Goal: Find specific page/section: Find specific page/section

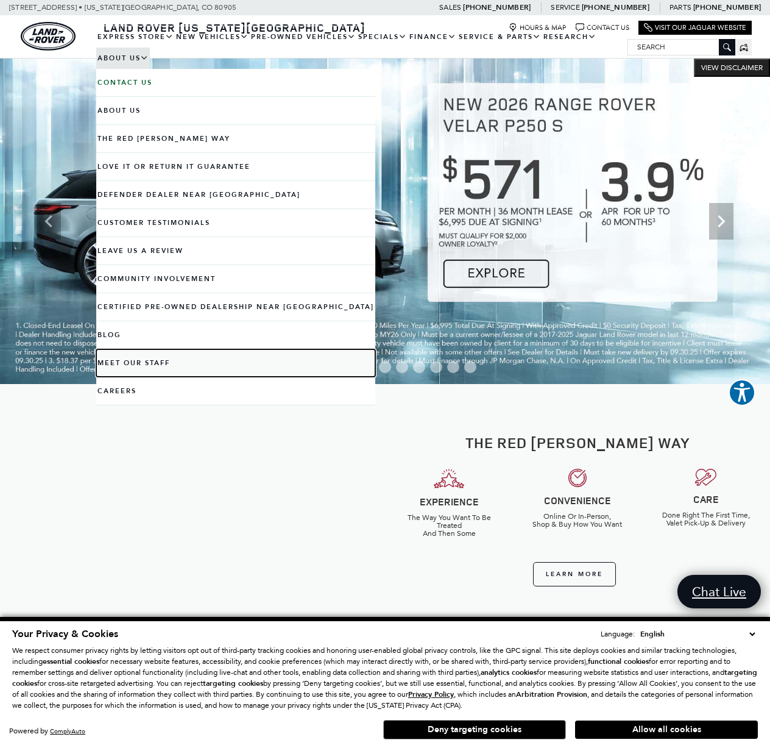
click at [160, 361] on link "Meet Our Staff" at bounding box center [235, 362] width 279 height 27
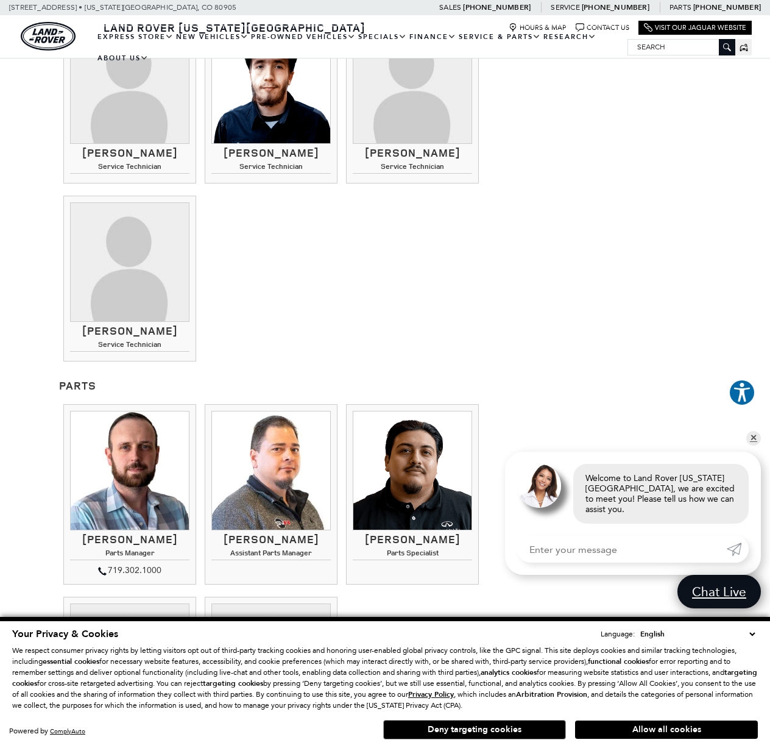
scroll to position [1951, 0]
